Goal: Navigation & Orientation: Find specific page/section

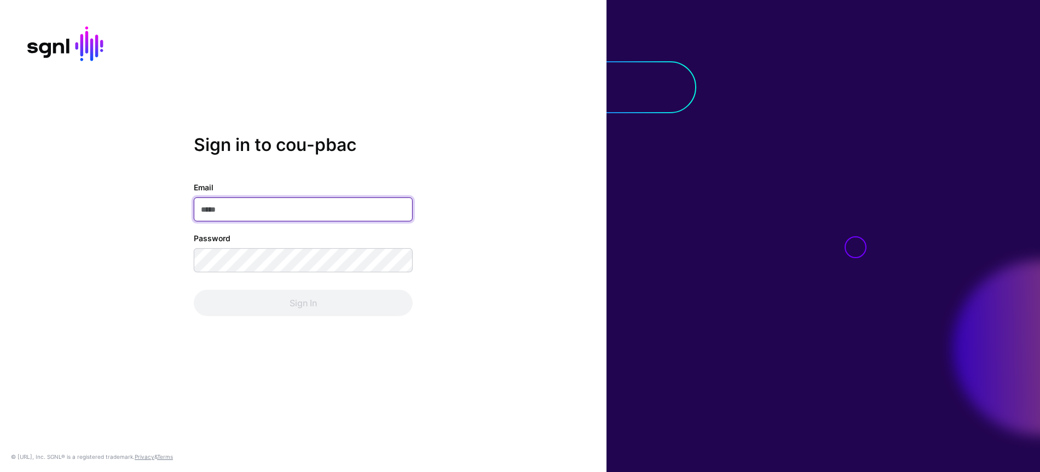
type input "**********"
click at [380, 297] on div "Sign In" at bounding box center [303, 303] width 219 height 26
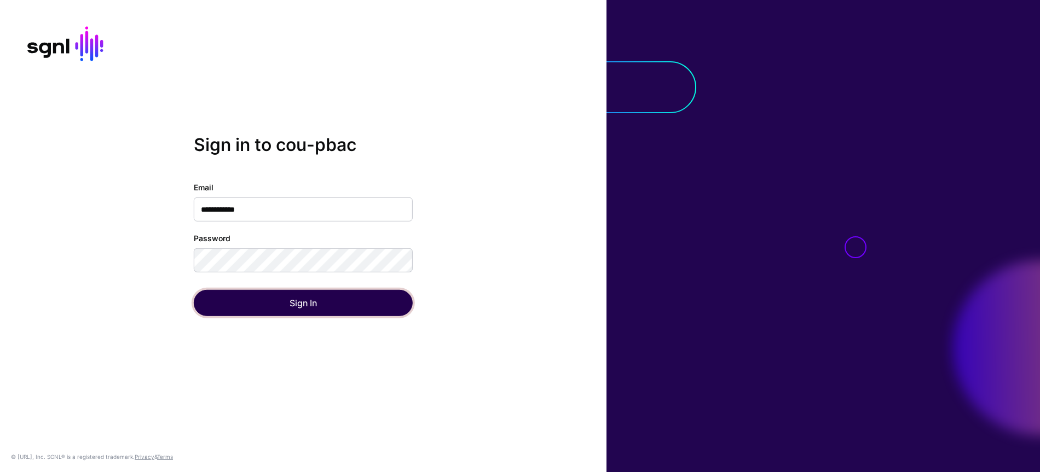
click at [380, 297] on button "Sign In" at bounding box center [303, 303] width 219 height 26
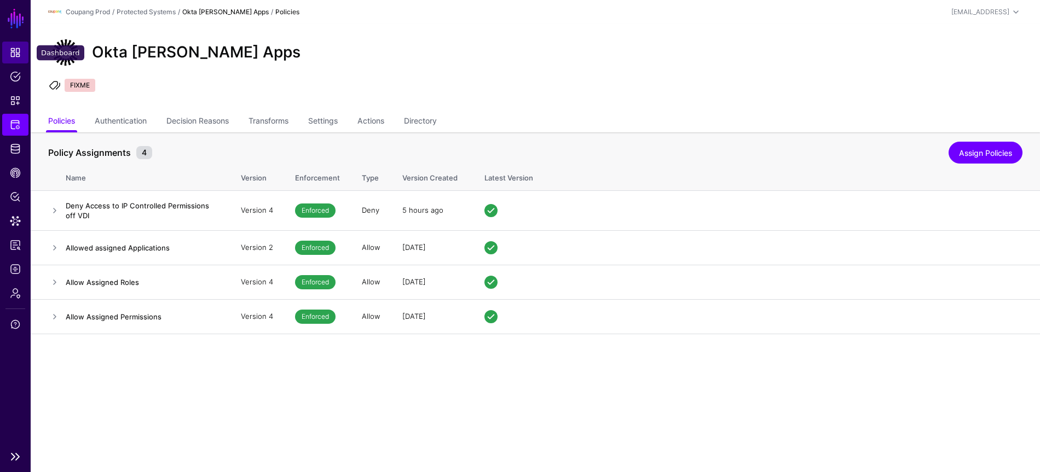
click at [14, 53] on span "Dashboard" at bounding box center [15, 52] width 11 height 11
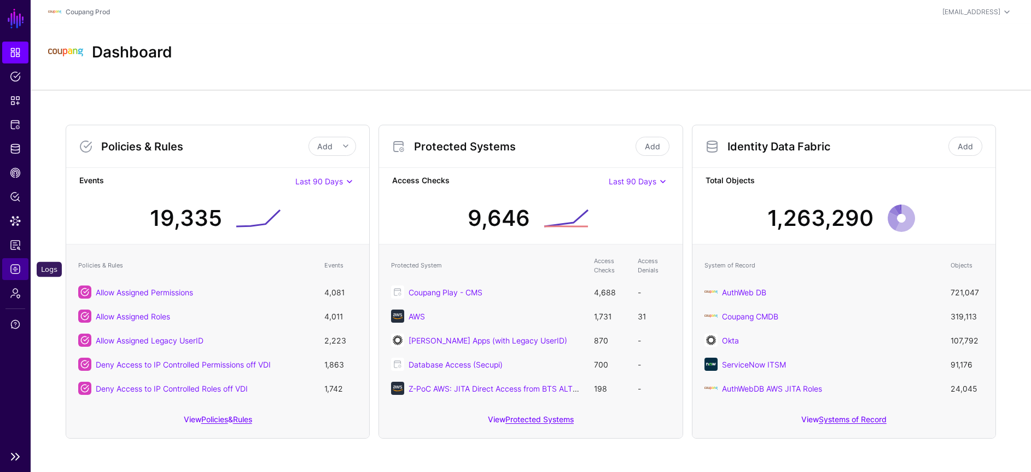
click at [15, 270] on span "Logs" at bounding box center [15, 269] width 11 height 11
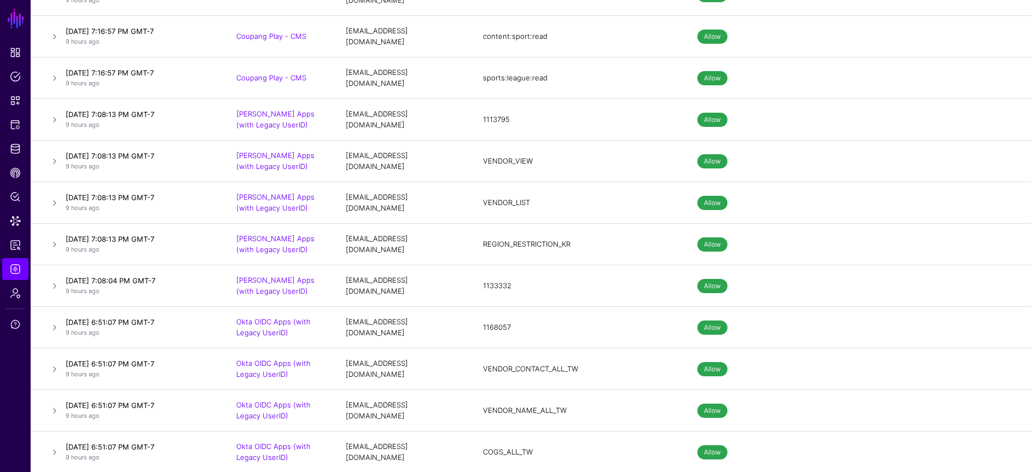
scroll to position [32574, 0]
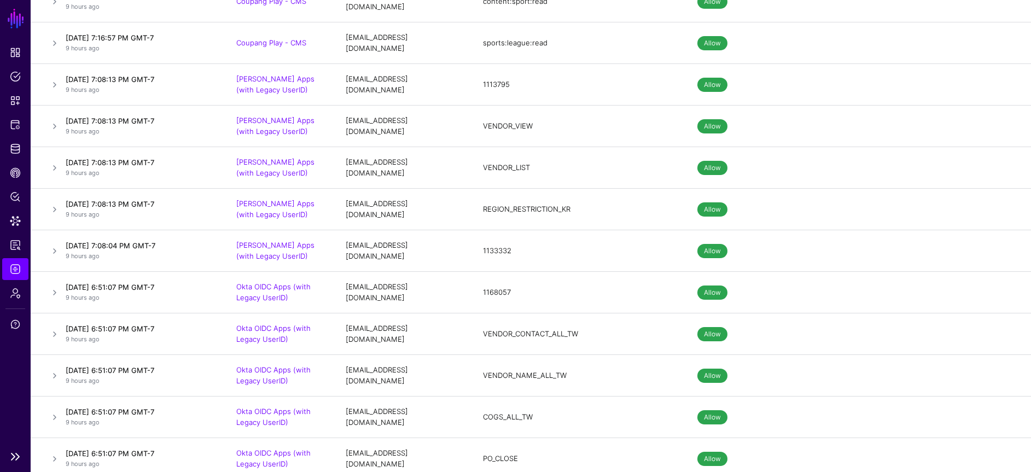
click at [20, 24] on link "SGNL" at bounding box center [16, 19] width 19 height 24
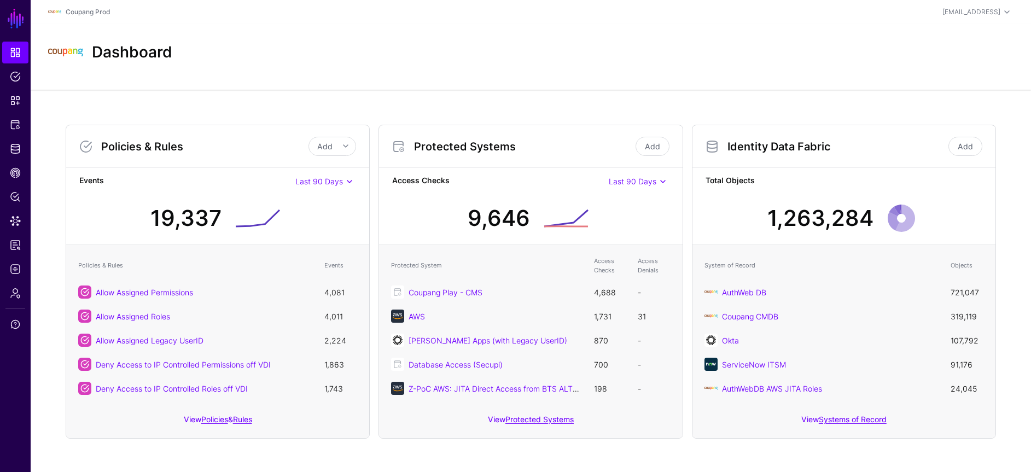
click at [560, 178] on strong "Access Checks" at bounding box center [500, 182] width 216 height 14
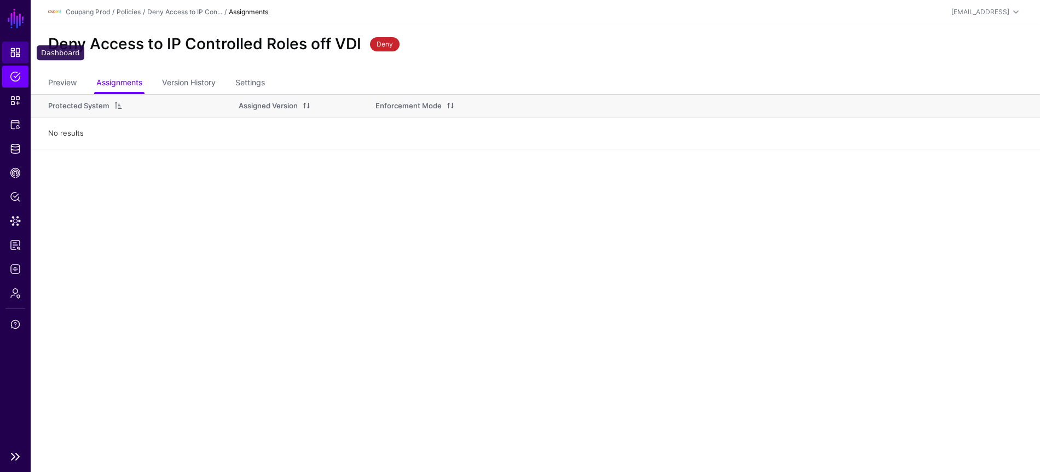
click at [10, 54] on span "Dashboard" at bounding box center [15, 52] width 11 height 11
